Goal: Transaction & Acquisition: Purchase product/service

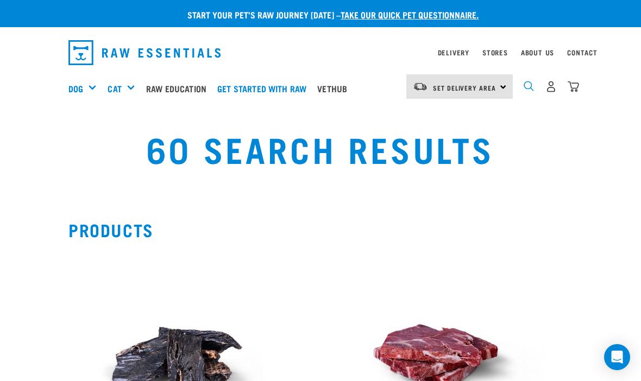
click at [534, 91] on img "dropdown navigation" at bounding box center [529, 86] width 10 height 10
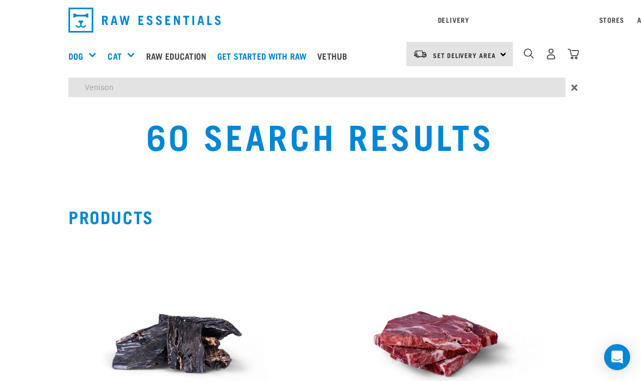
type input "Venison"
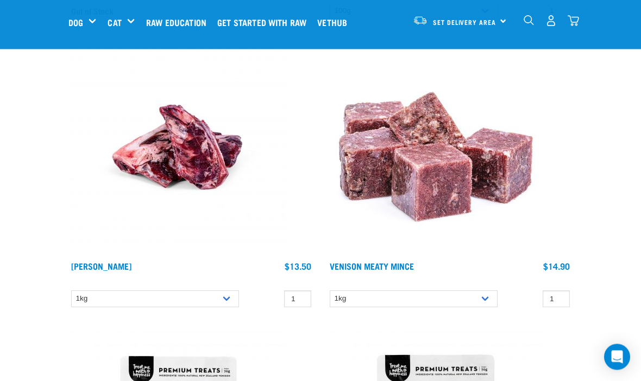
scroll to position [703, 0]
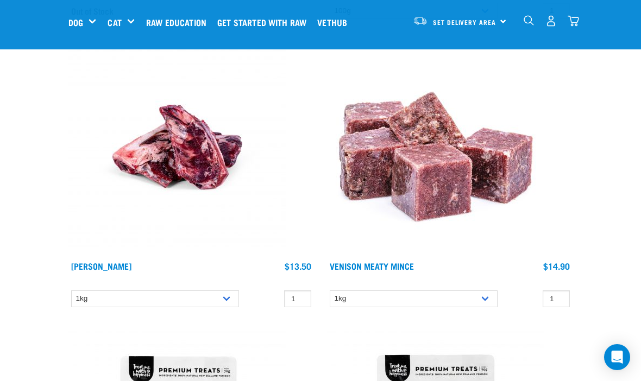
click at [455, 199] on img at bounding box center [435, 147] width 217 height 217
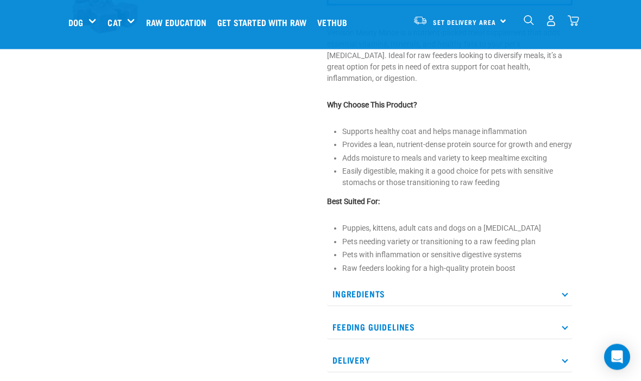
scroll to position [365, 0]
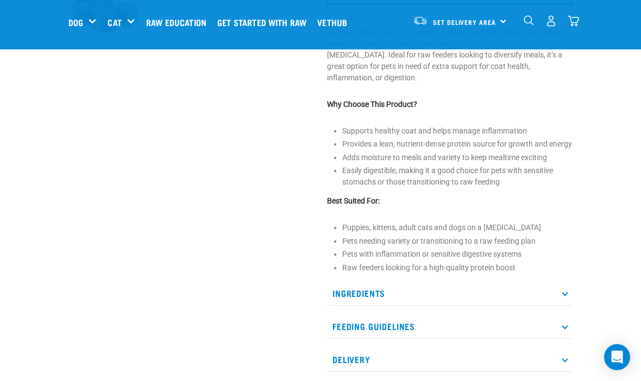
click at [565, 291] on p "Ingredients" at bounding box center [450, 293] width 246 height 24
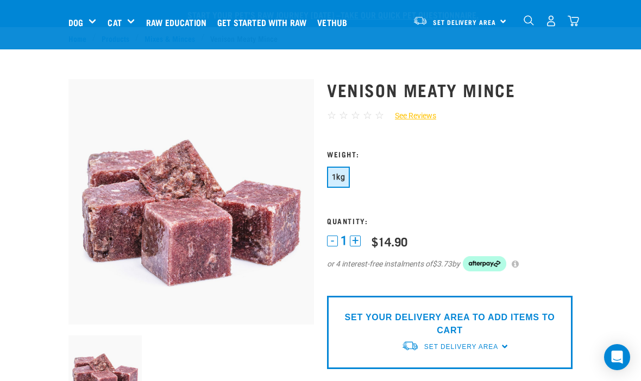
scroll to position [0, 0]
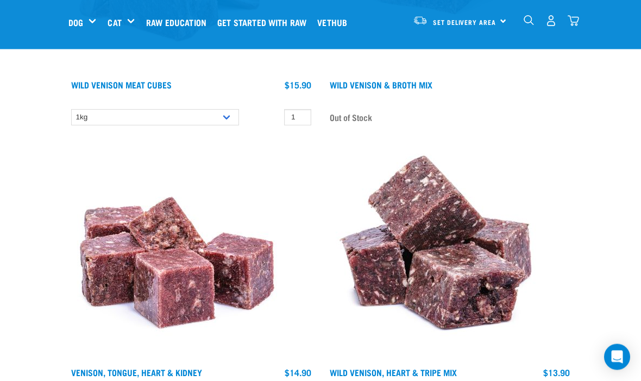
scroll to position [3496, 0]
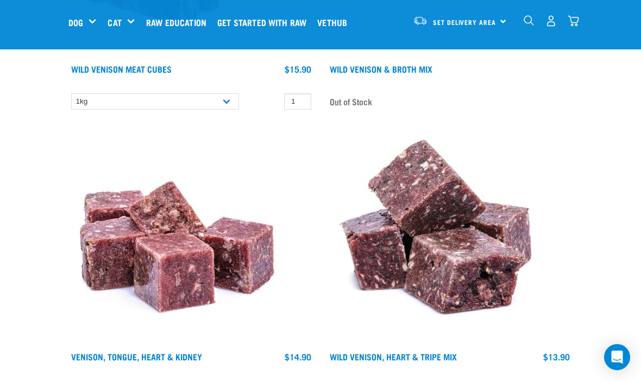
click at [188, 261] on img at bounding box center [176, 237] width 217 height 217
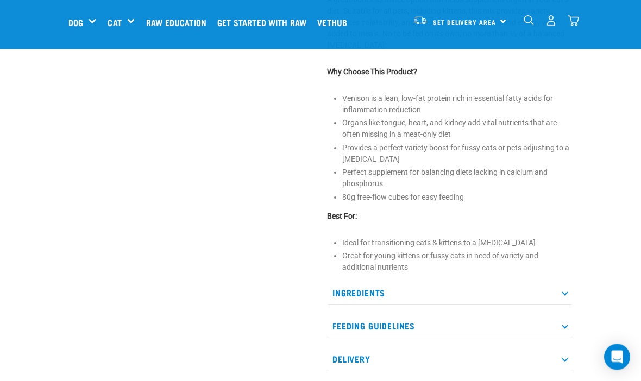
scroll to position [445, 0]
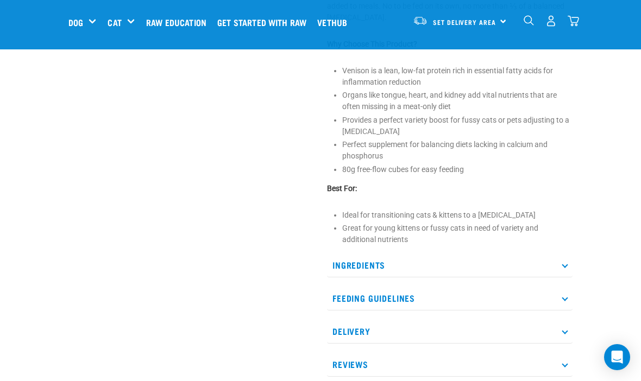
click at [571, 272] on p "Ingredients" at bounding box center [450, 265] width 246 height 24
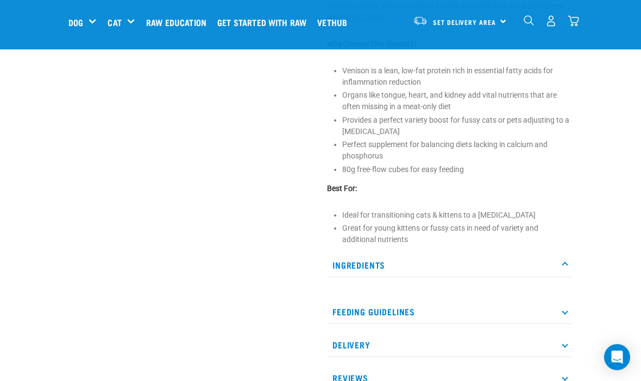
click at [569, 275] on p "Ingredients" at bounding box center [450, 265] width 246 height 24
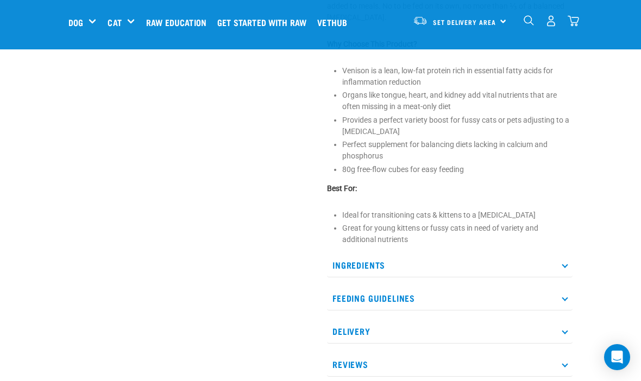
click at [569, 270] on p "Ingredients" at bounding box center [450, 265] width 246 height 24
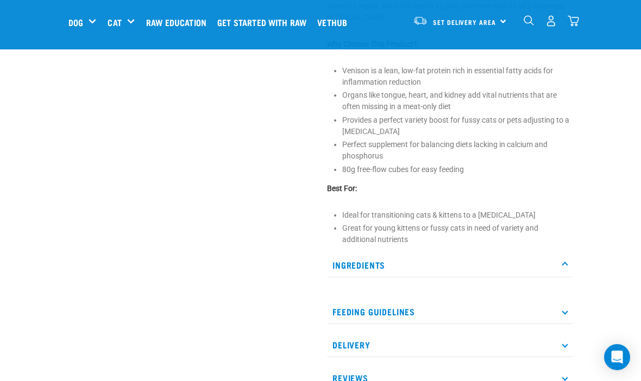
click at [565, 268] on p "Ingredients" at bounding box center [450, 265] width 246 height 24
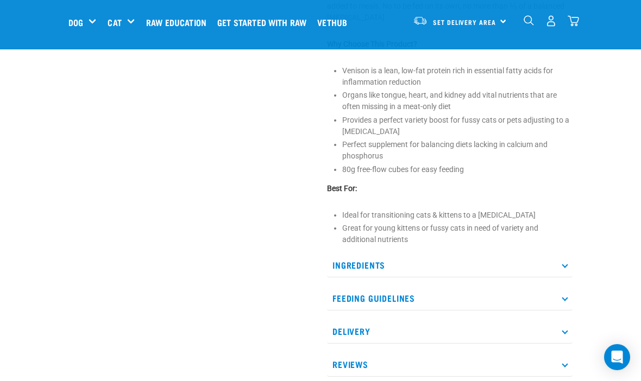
click at [565, 271] on p "Ingredients" at bounding box center [450, 265] width 246 height 24
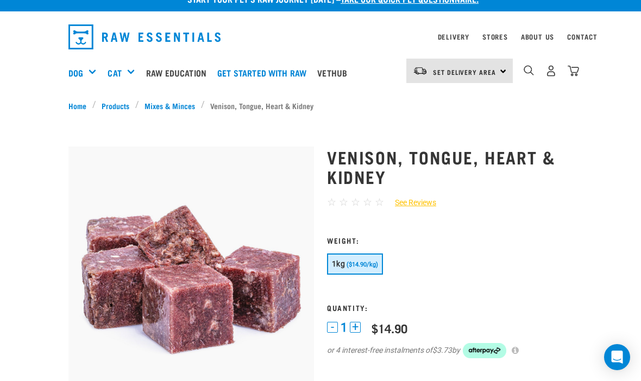
scroll to position [0, 0]
